Goal: Find specific page/section: Find specific page/section

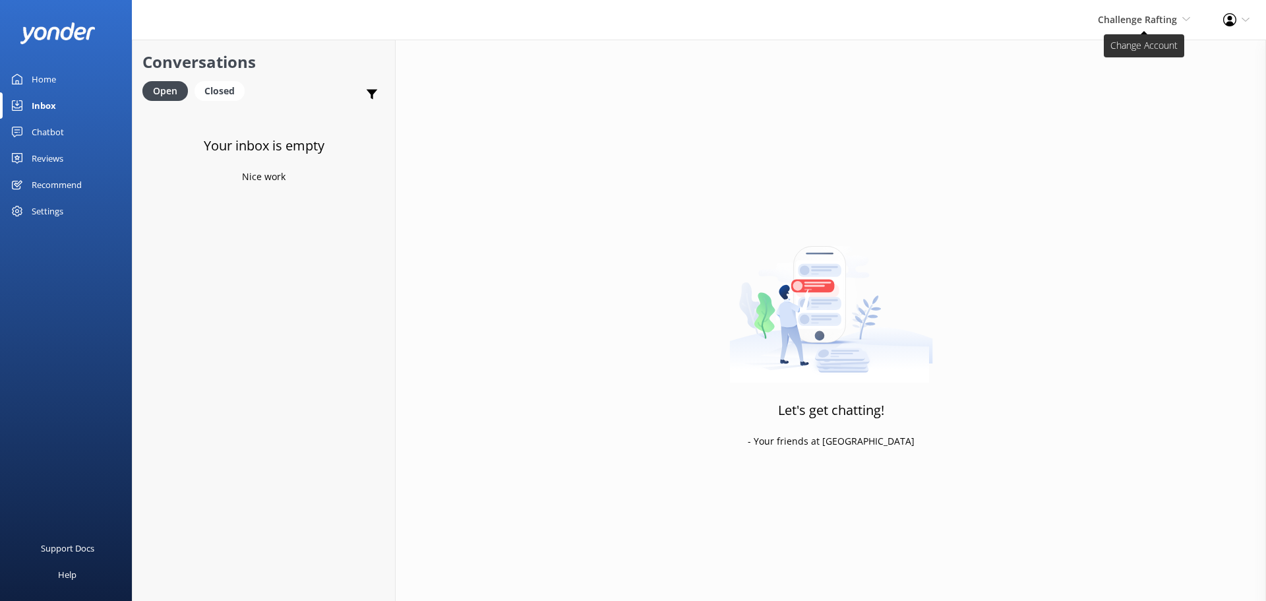
click at [1130, 16] on span "Challenge Rafting" at bounding box center [1137, 19] width 79 height 13
click at [1146, 58] on link "Milford Sound Scenic Flights" at bounding box center [1142, 57] width 132 height 32
